Goal: Task Accomplishment & Management: Complete application form

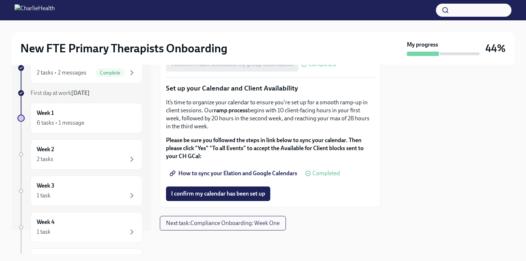
scroll to position [1240, 0]
click at [228, 196] on span "I confirm my calendar has been set up" at bounding box center [218, 193] width 94 height 7
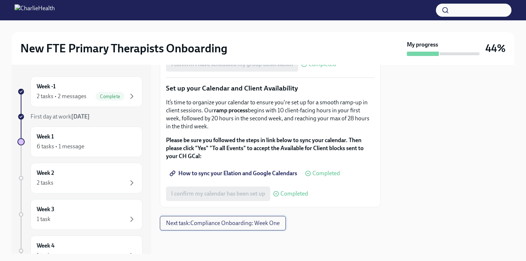
click at [253, 227] on button "Next task : Compliance Onboarding: Week One" at bounding box center [223, 223] width 126 height 15
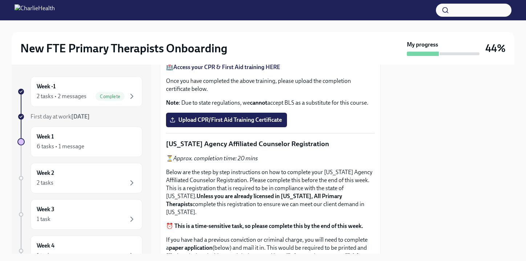
scroll to position [351, 0]
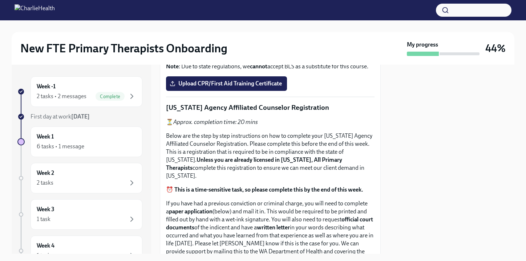
click at [0, 0] on input "Upload the Washington Telehealth Certificate" at bounding box center [0, 0] width 0 height 0
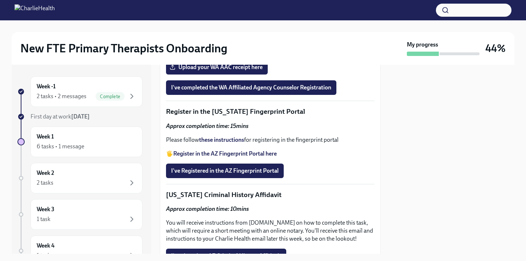
scroll to position [885, 0]
click at [242, 71] on span "Upload your WA AAC receipt here" at bounding box center [216, 67] width 91 height 7
click at [0, 0] on input "Upload your WA AAC receipt here" at bounding box center [0, 0] width 0 height 0
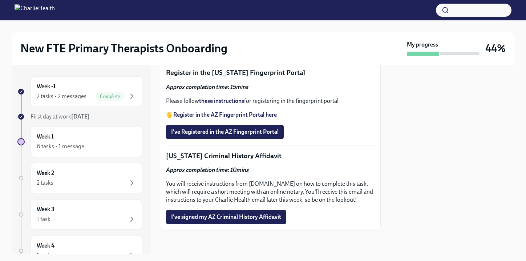
scroll to position [944, 0]
click at [317, 52] on span "I've completed the WA Affiliated Agency Counselor Registration" at bounding box center [251, 48] width 160 height 7
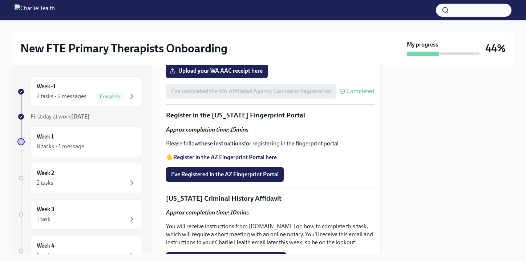
scroll to position [887, 0]
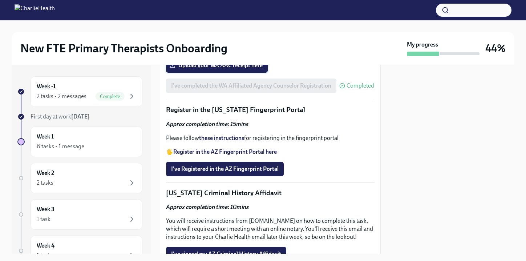
click at [237, 69] on span "Upload your WA AAC receipt here" at bounding box center [216, 65] width 91 height 7
click at [0, 0] on input "Upload your WA AAC receipt here" at bounding box center [0, 0] width 0 height 0
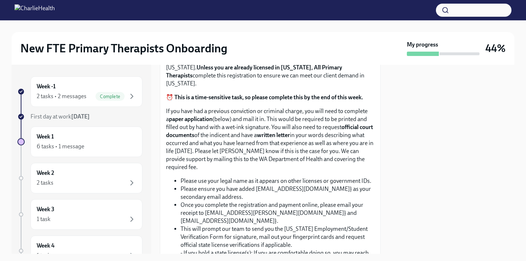
scroll to position [444, 0]
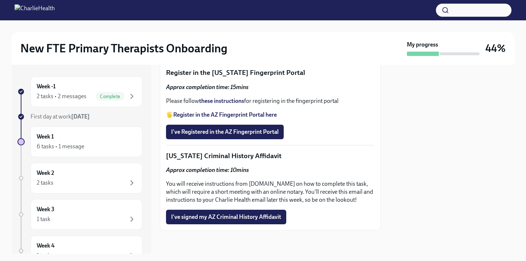
scroll to position [1050, 0]
click at [212, 220] on span "I've signed my AZ Criminal History Affidavit" at bounding box center [226, 216] width 110 height 7
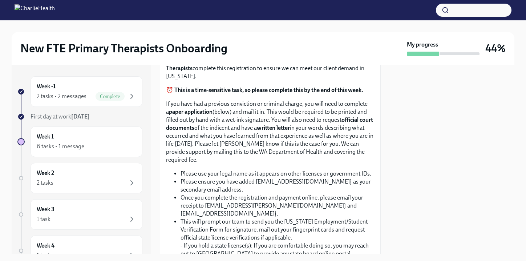
scroll to position [443, 0]
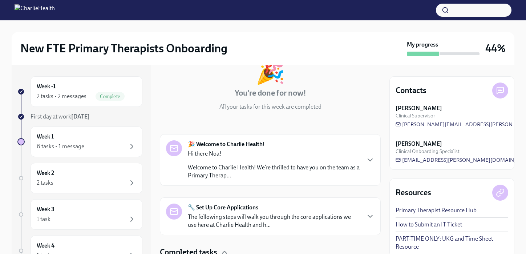
scroll to position [137, 0]
